Goal: Task Accomplishment & Management: Complete application form

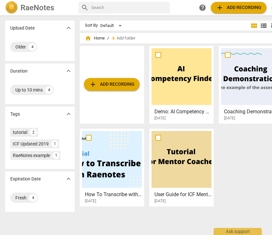
click at [106, 82] on span "add Add recording" at bounding box center [112, 84] width 46 height 8
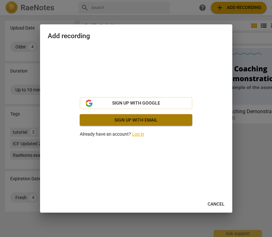
click at [115, 118] on span "Sign up with email" at bounding box center [136, 120] width 102 height 6
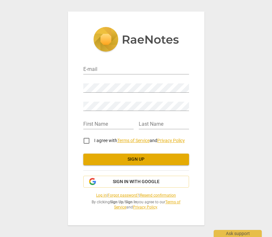
click at [116, 64] on div "E-mail" at bounding box center [136, 67] width 106 height 14
click at [116, 67] on input "email" at bounding box center [136, 69] width 106 height 9
type input "[EMAIL_ADDRESS][DOMAIN_NAME]"
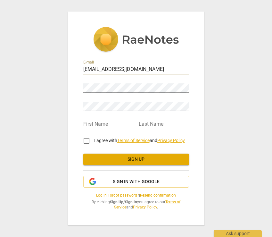
type input "[PERSON_NAME]"
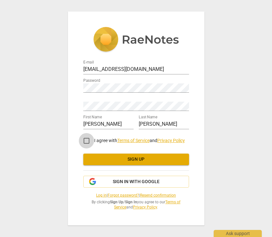
click at [86, 141] on input "I agree with Terms of Service and Privacy Policy" at bounding box center [86, 140] width 15 height 15
checkbox input "true"
click at [132, 161] on span "Sign up" at bounding box center [136, 159] width 96 height 6
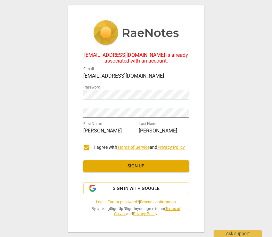
click at [96, 202] on link "Log in" at bounding box center [101, 202] width 11 height 4
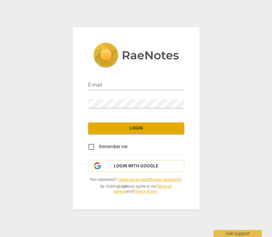
click at [135, 76] on div "E-mail" at bounding box center [136, 83] width 96 height 14
click at [132, 85] on input "email" at bounding box center [136, 85] width 96 height 9
type input "[EMAIL_ADDRESS][DOMAIN_NAME]"
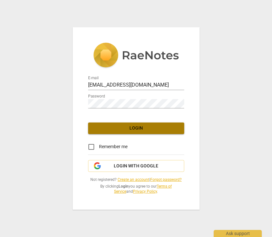
click at [136, 129] on span "Login" at bounding box center [136, 128] width 86 height 6
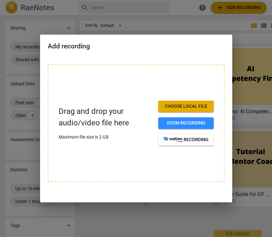
click at [160, 43] on div at bounding box center [136, 118] width 272 height 237
